Goal: Information Seeking & Learning: Learn about a topic

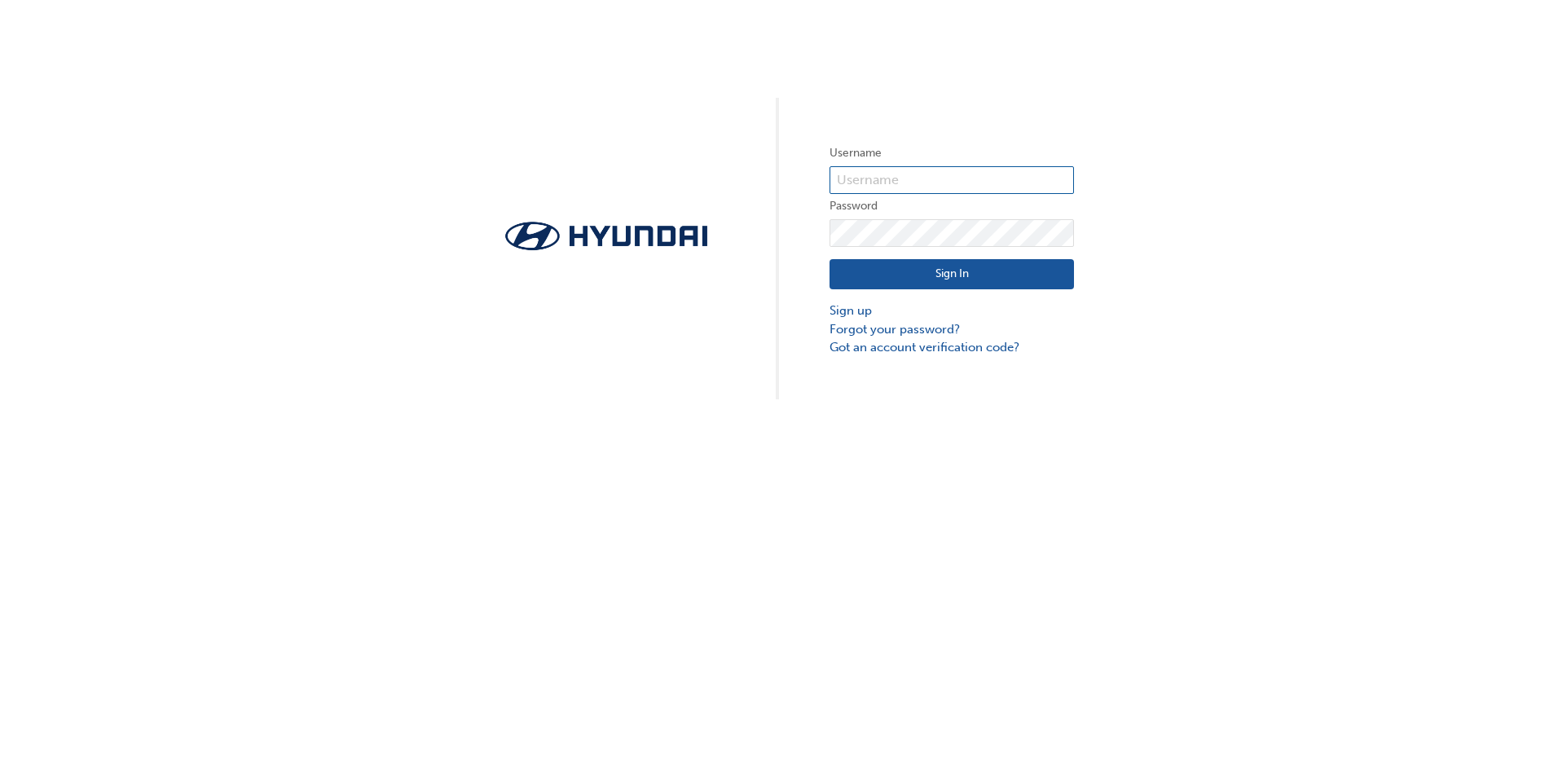
click at [875, 175] on input "text" at bounding box center [951, 180] width 245 height 28
click at [905, 271] on button "Sign In" at bounding box center [951, 274] width 245 height 31
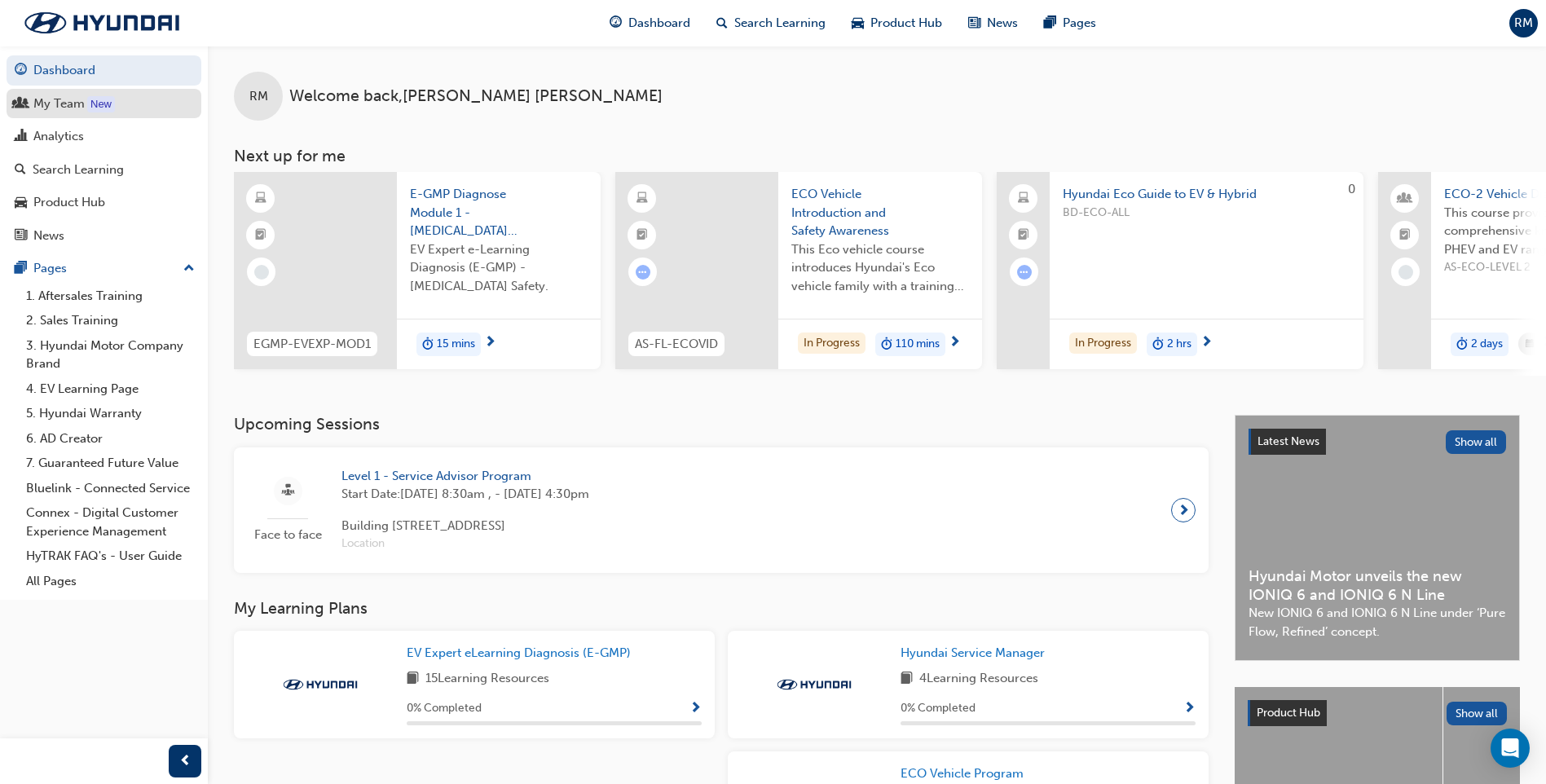
click at [20, 90] on link "My Team New" at bounding box center [104, 104] width 195 height 30
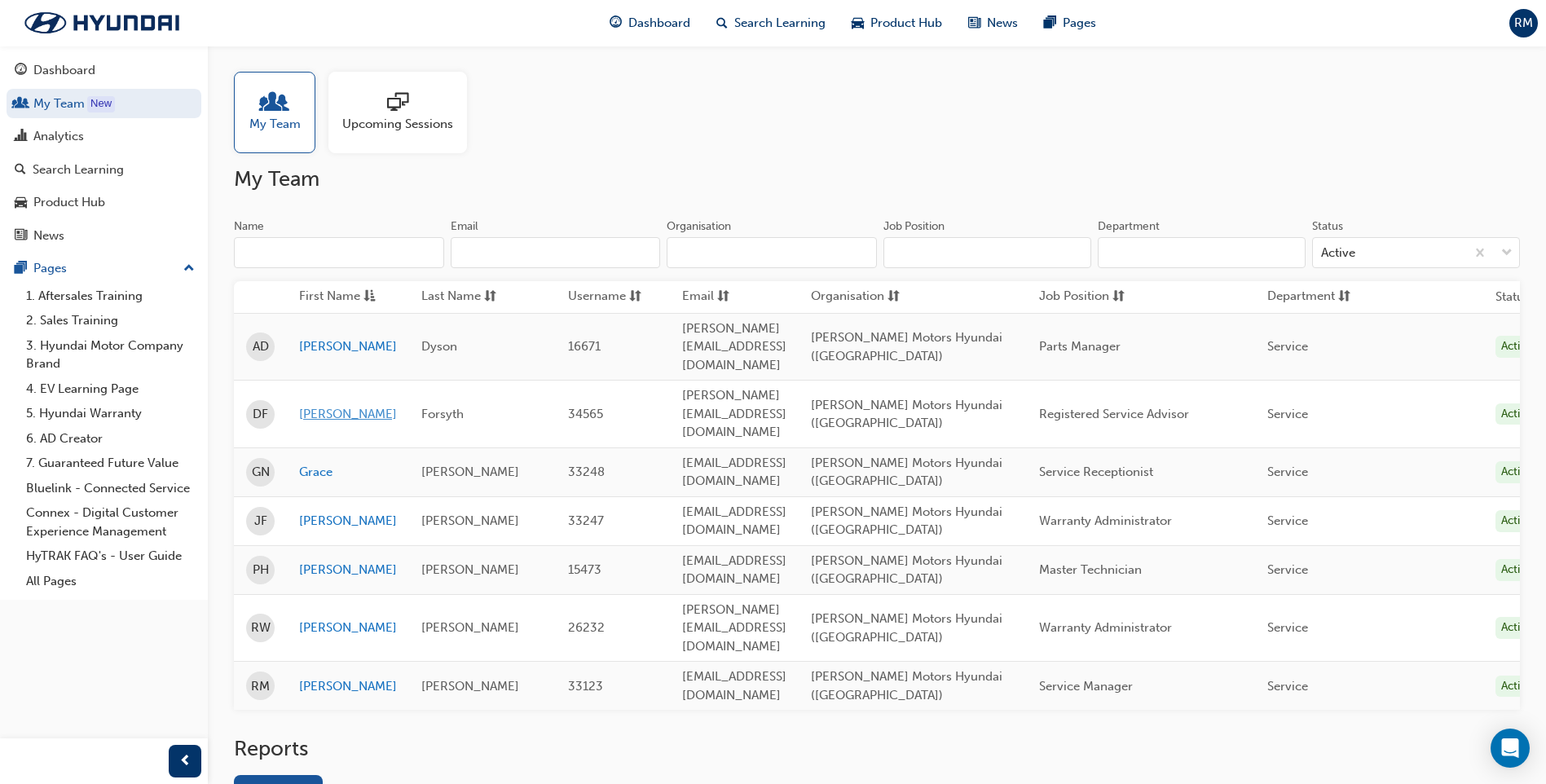
click at [311, 405] on link "[PERSON_NAME]" at bounding box center [347, 414] width 98 height 18
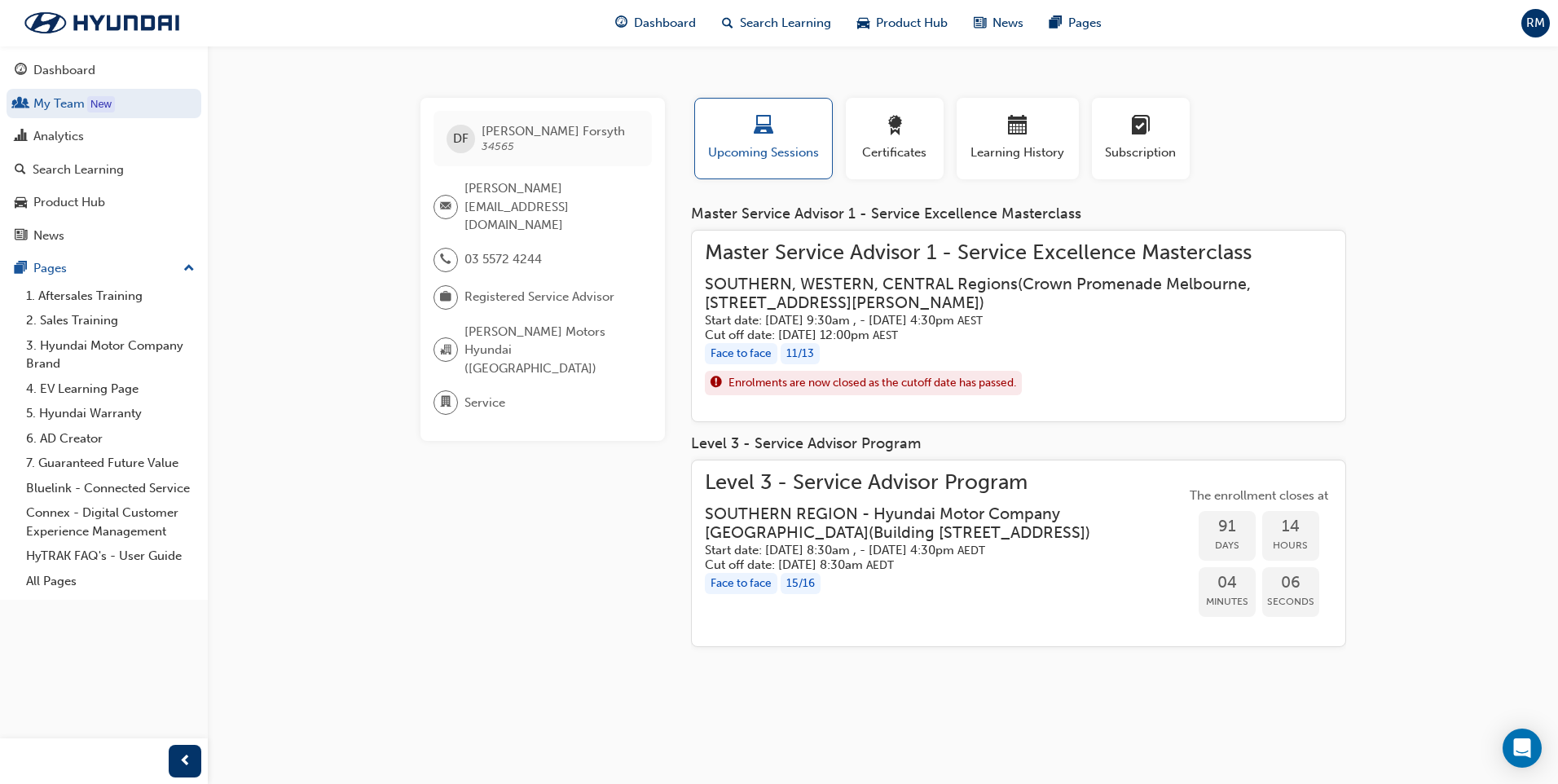
click at [887, 252] on span "Master Service Advisor 1 - Service Excellence Masterclass" at bounding box center [1018, 253] width 627 height 18
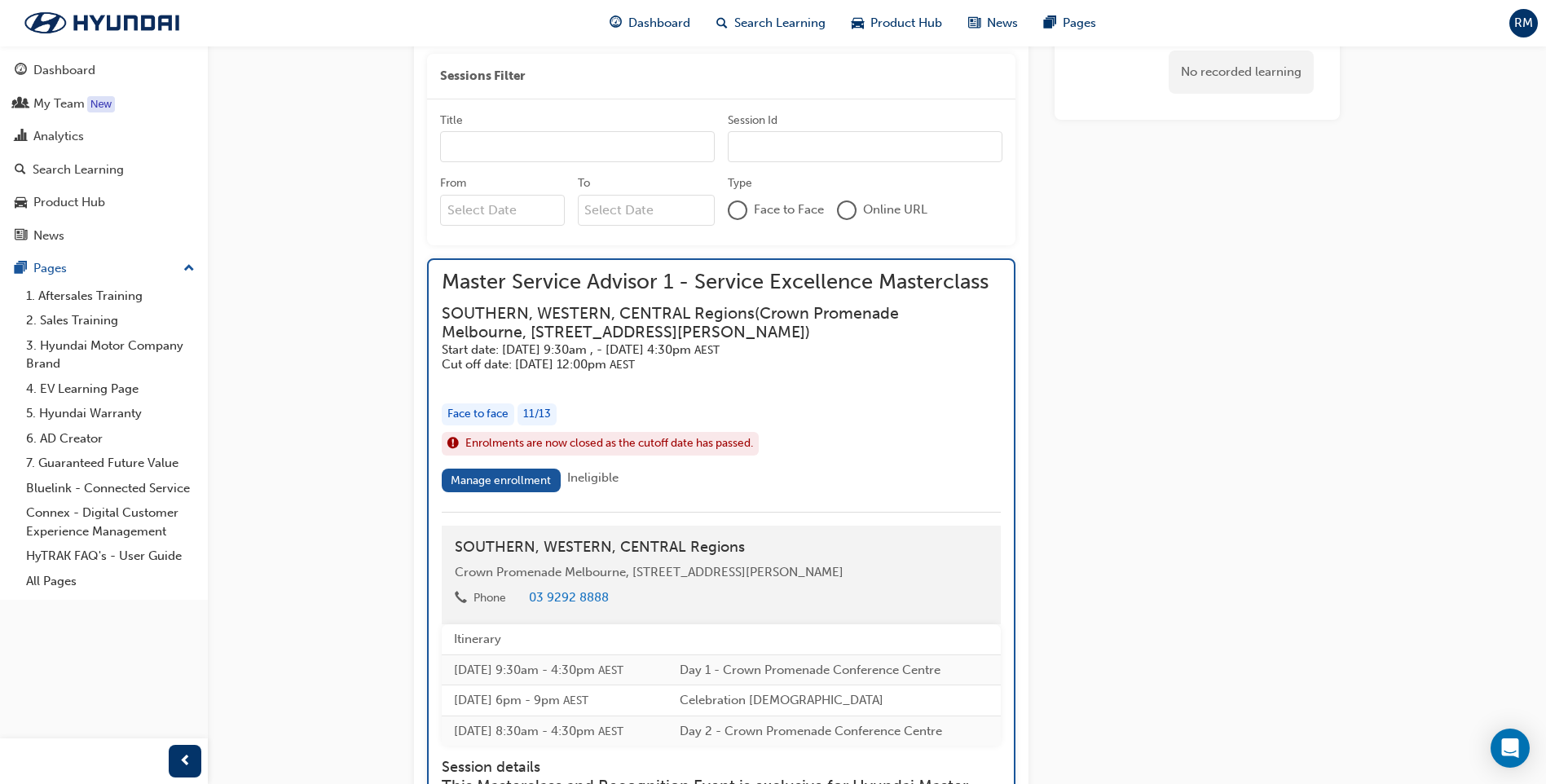
scroll to position [1442, 0]
